Goal: Information Seeking & Learning: Learn about a topic

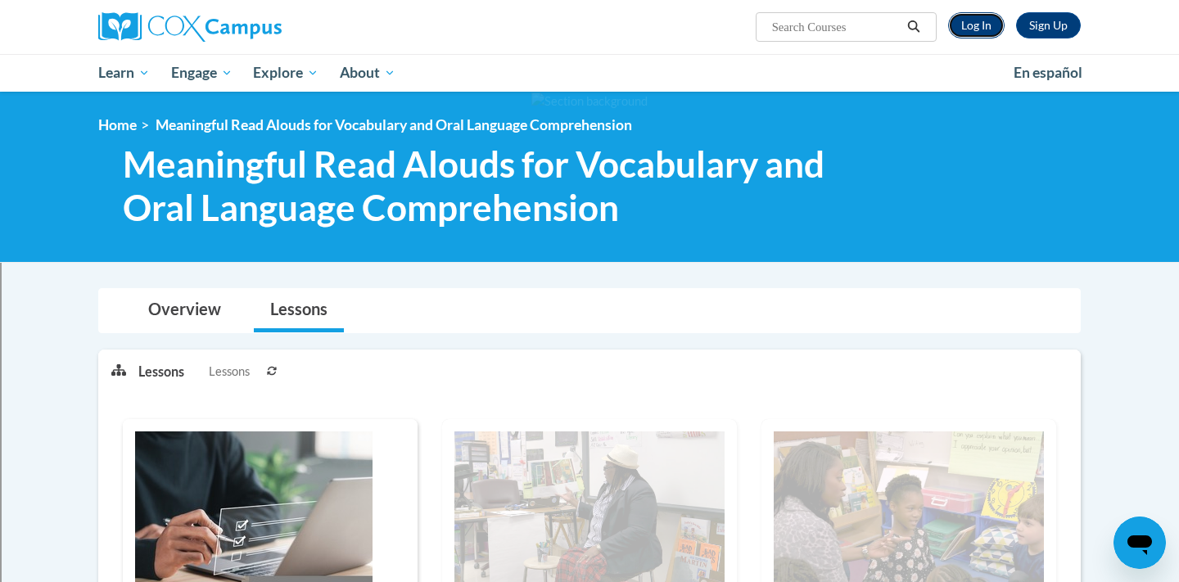
click at [969, 28] on link "Log In" at bounding box center [976, 25] width 57 height 26
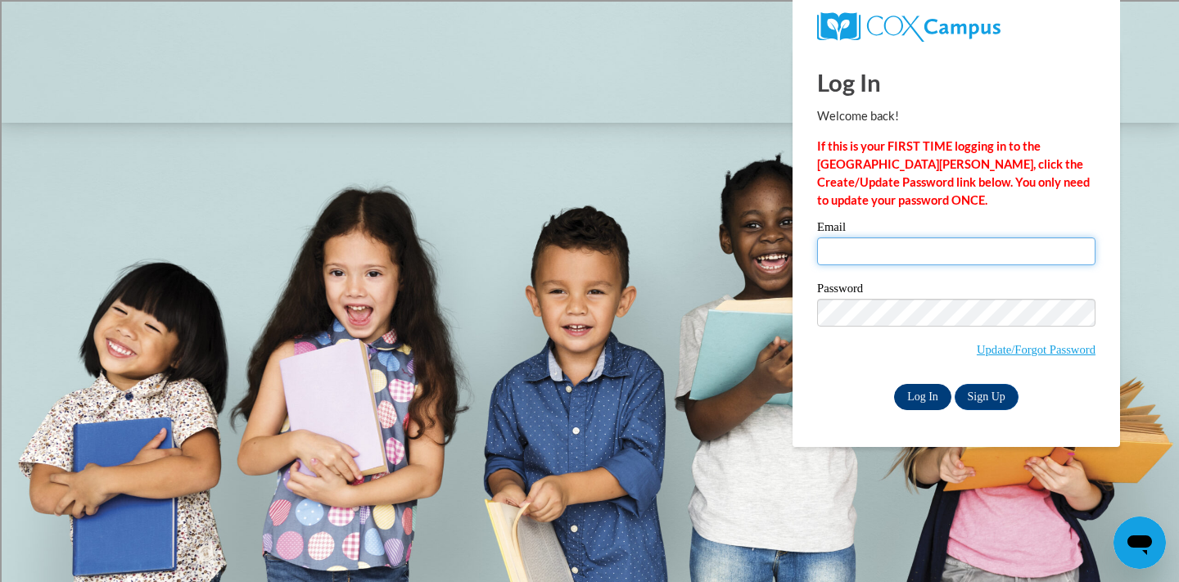
type input "smcmillan@shorewood.k12.wi.us"
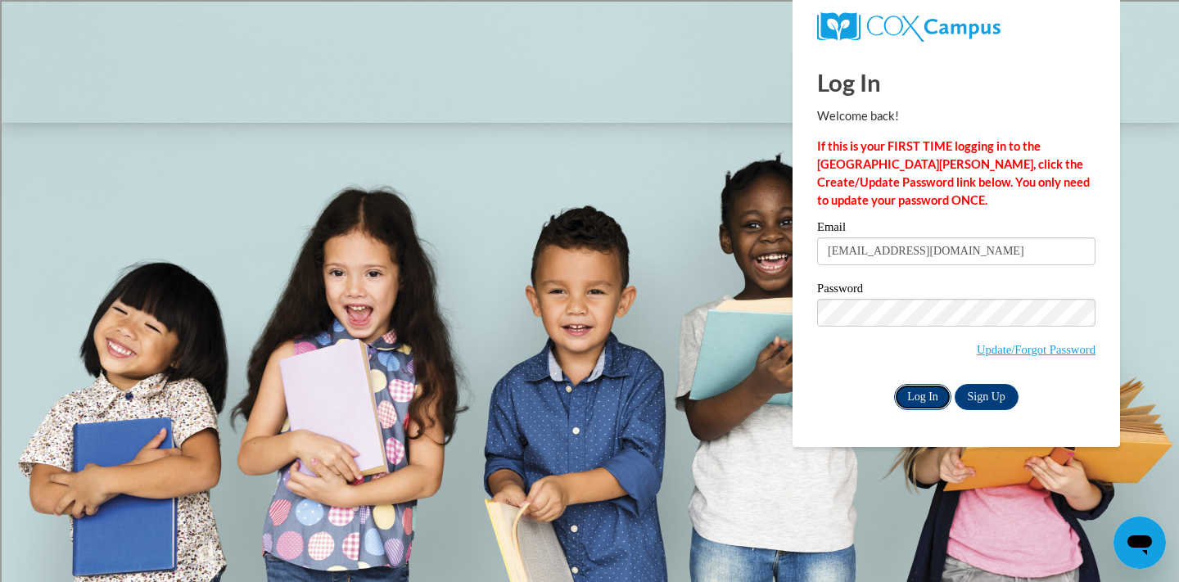
click at [922, 391] on input "Log In" at bounding box center [922, 397] width 57 height 26
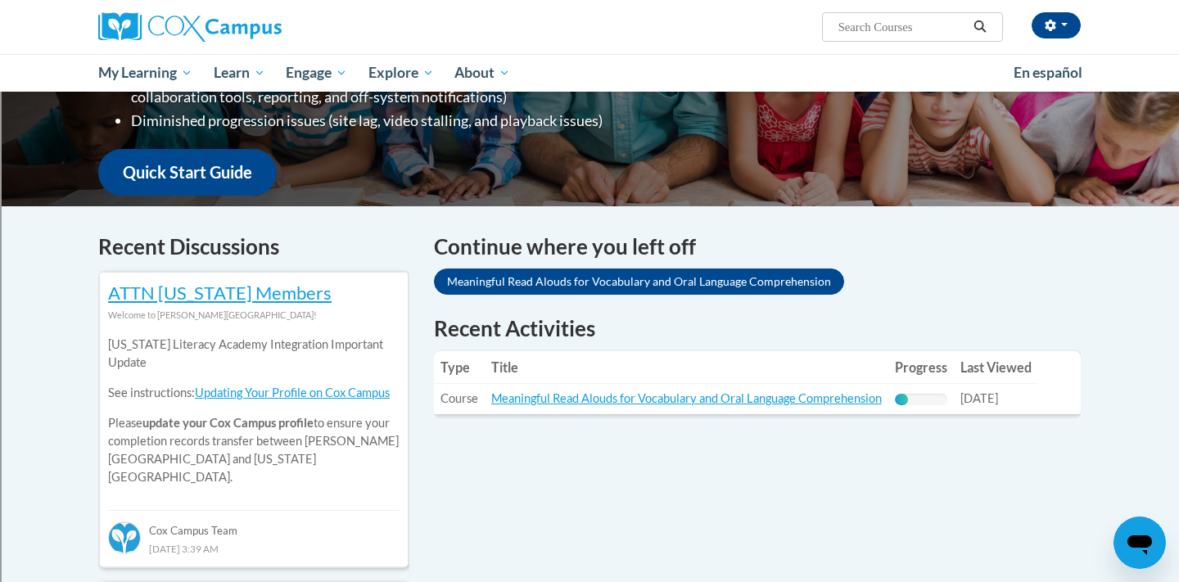
scroll to position [375, 0]
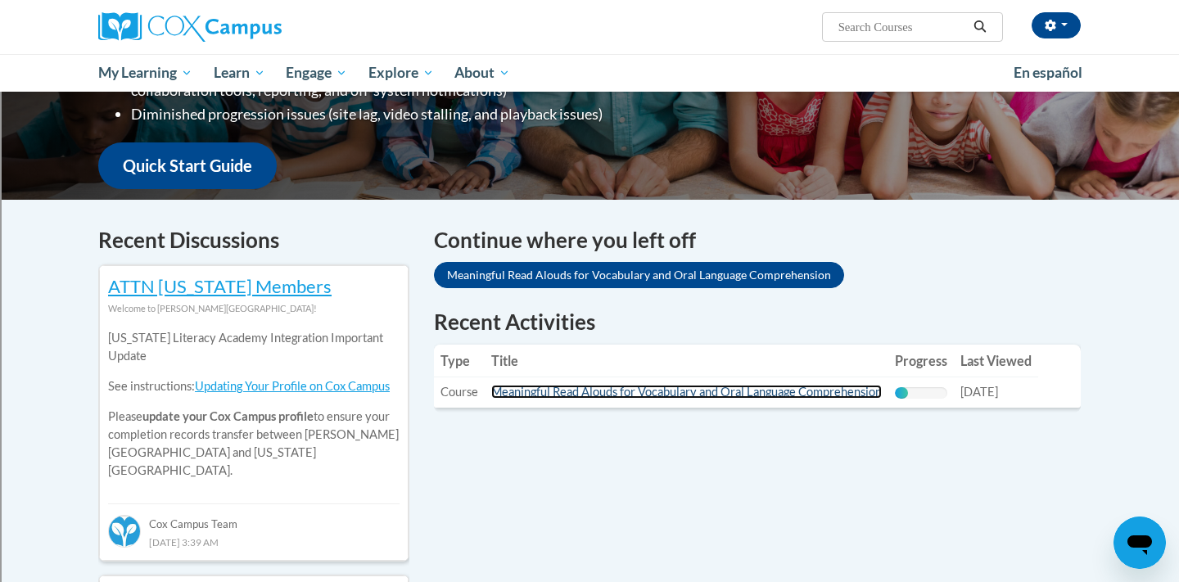
click at [788, 393] on link "Meaningful Read Alouds for Vocabulary and Oral Language Comprehension" at bounding box center [686, 392] width 391 height 14
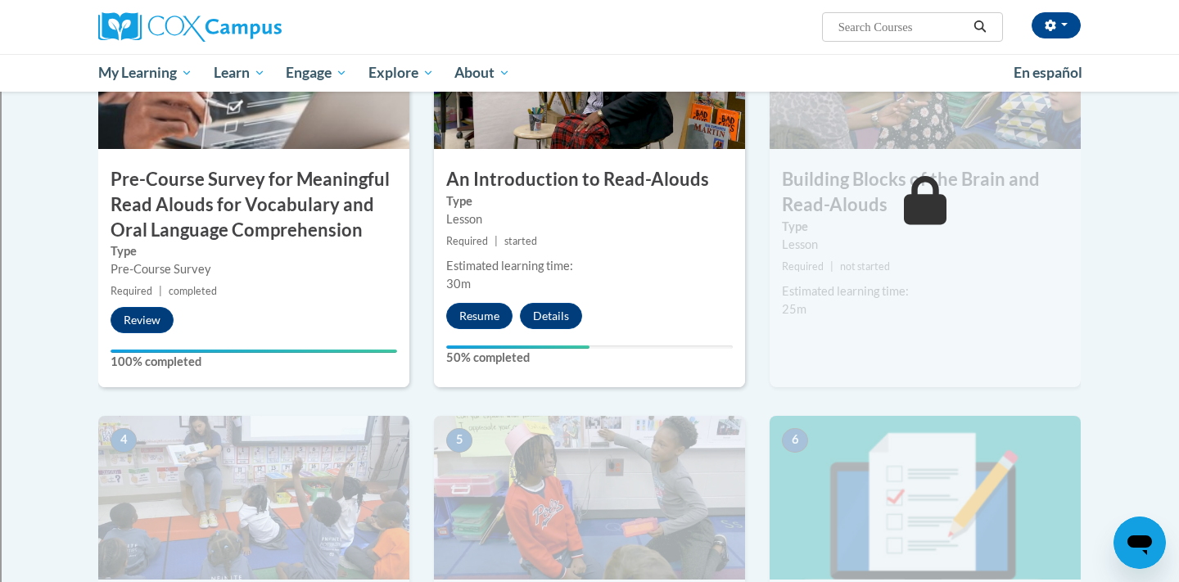
scroll to position [507, 0]
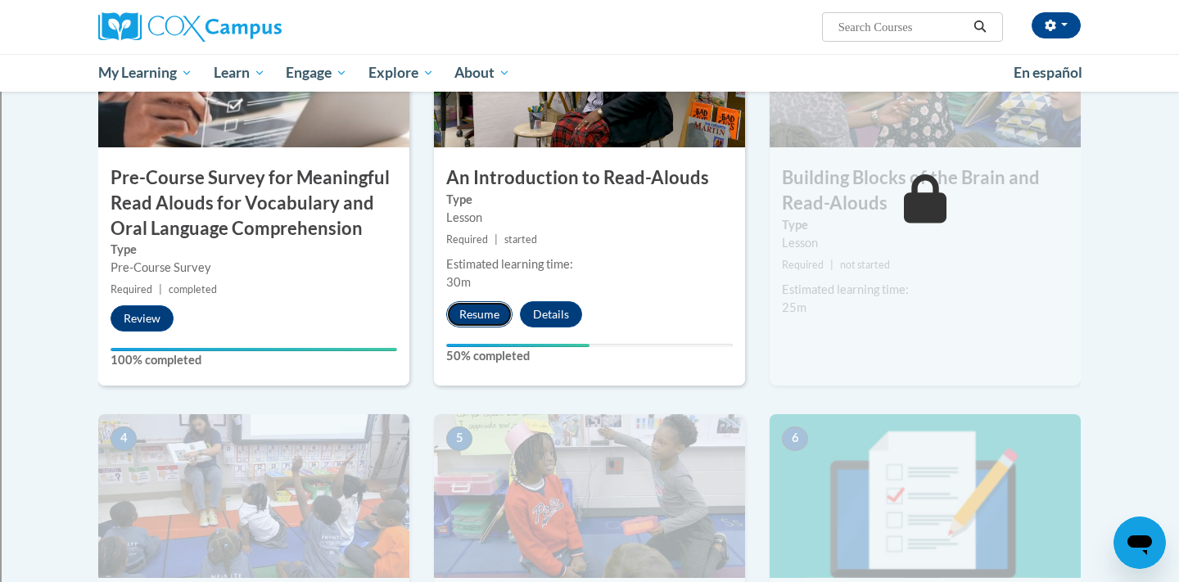
click at [481, 319] on button "Resume" at bounding box center [479, 314] width 66 height 26
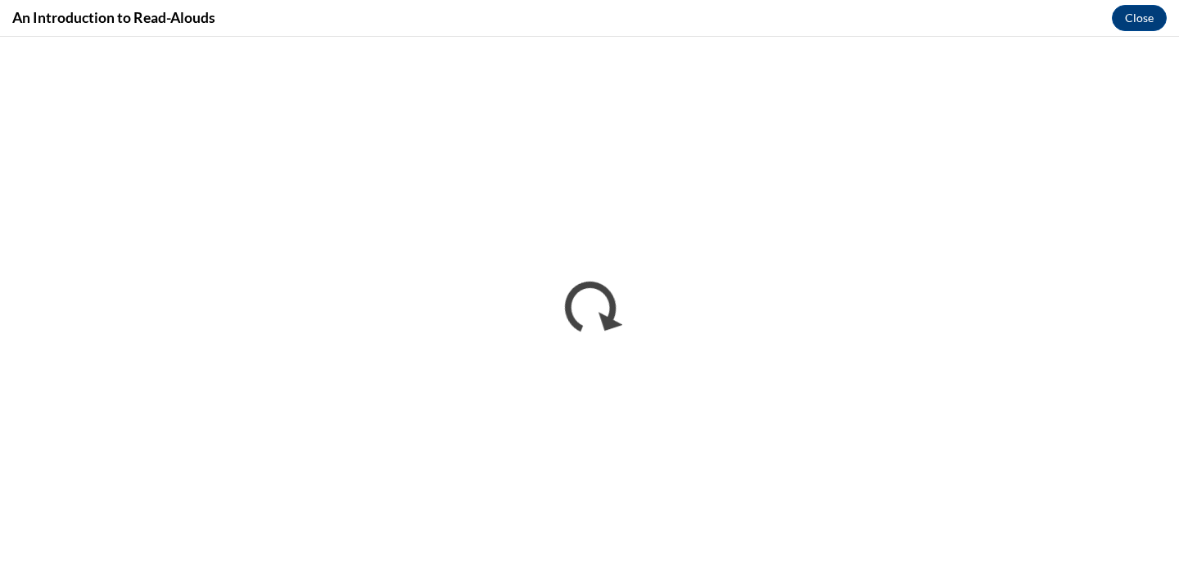
scroll to position [0, 0]
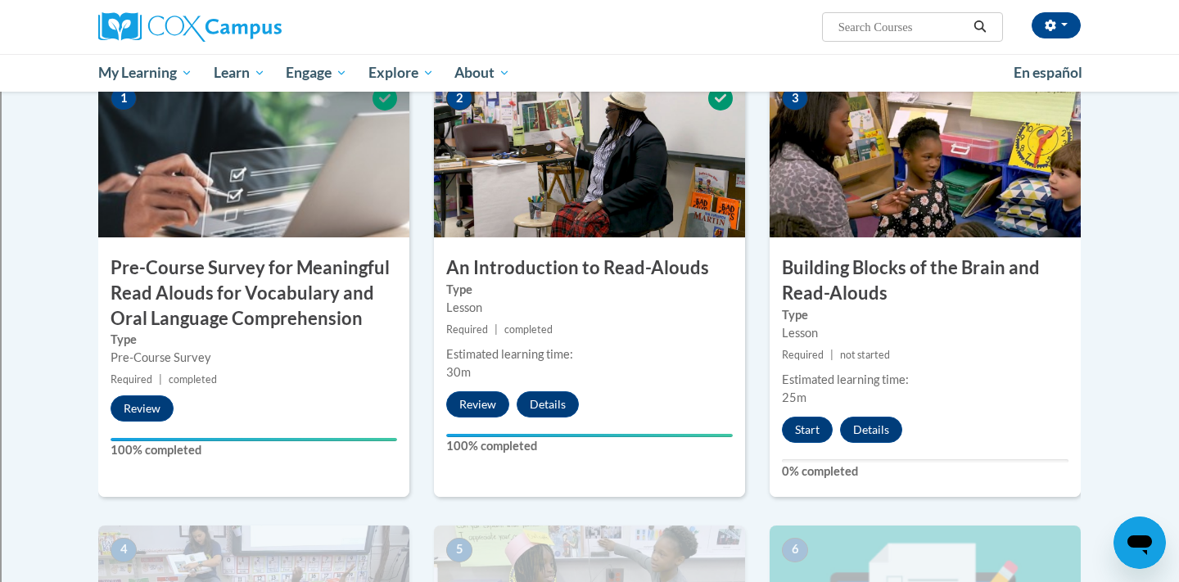
scroll to position [423, 0]
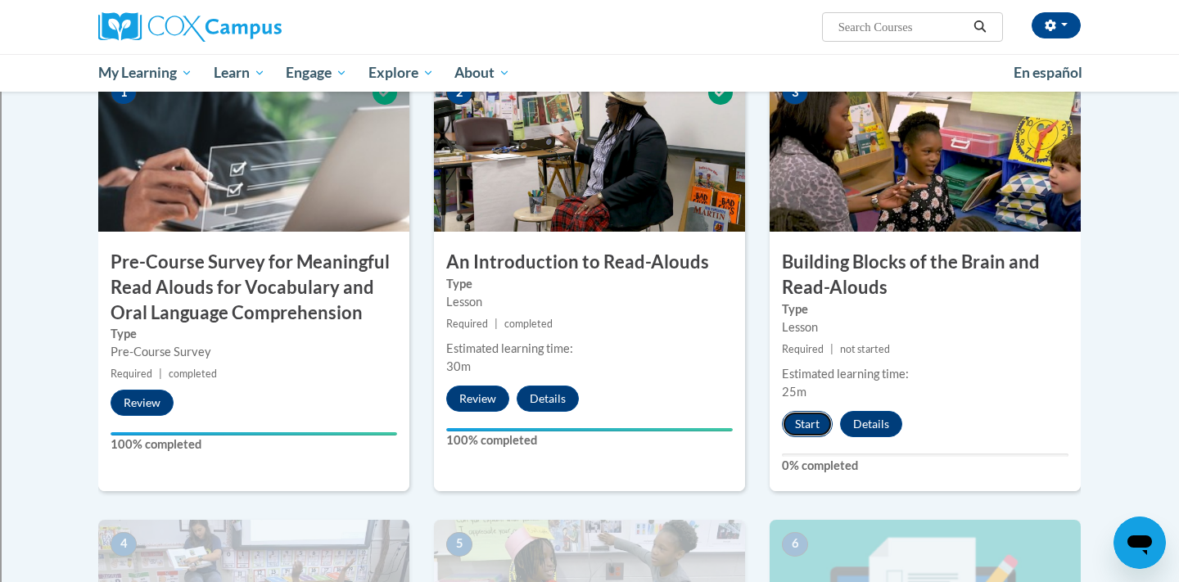
click at [808, 423] on button "Start" at bounding box center [807, 424] width 51 height 26
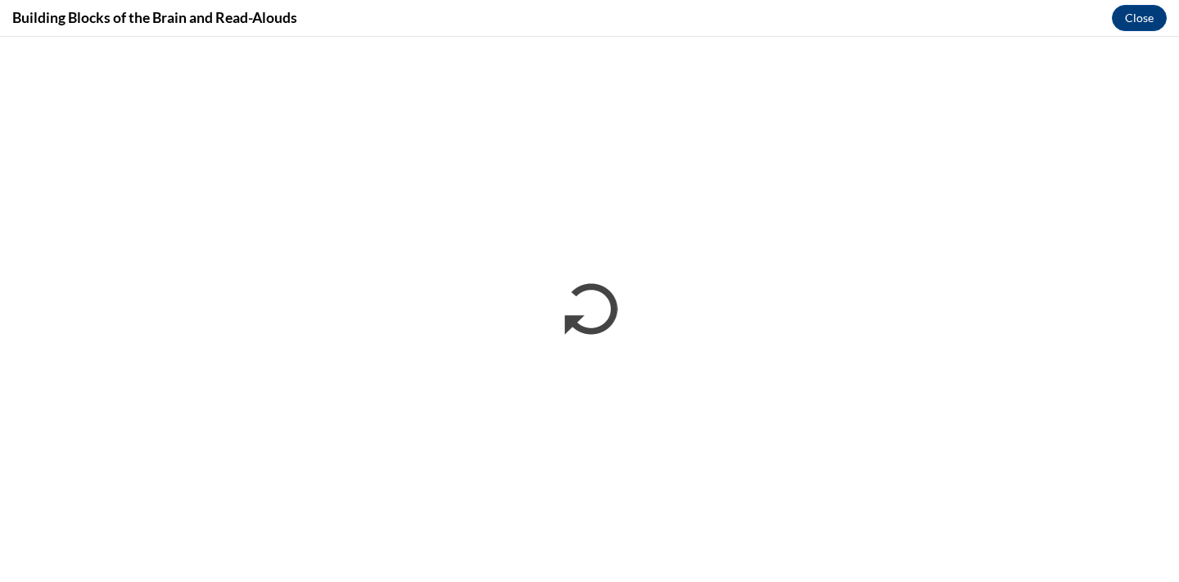
scroll to position [0, 0]
